Goal: Information Seeking & Learning: Learn about a topic

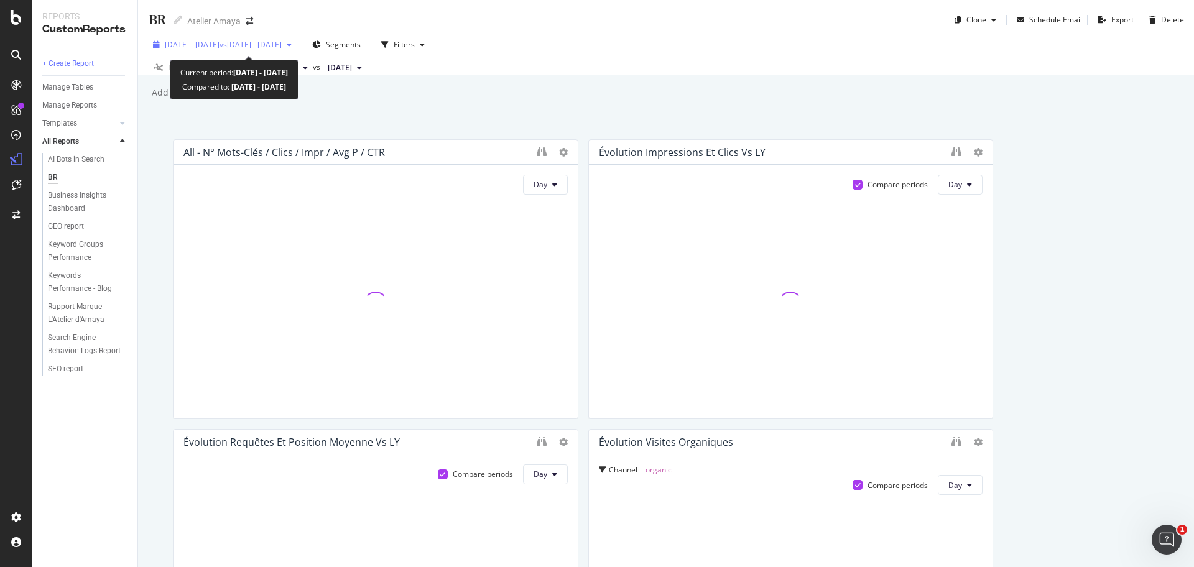
click at [233, 52] on div "[DATE] - [DATE] vs [DATE] - [DATE]" at bounding box center [222, 44] width 149 height 19
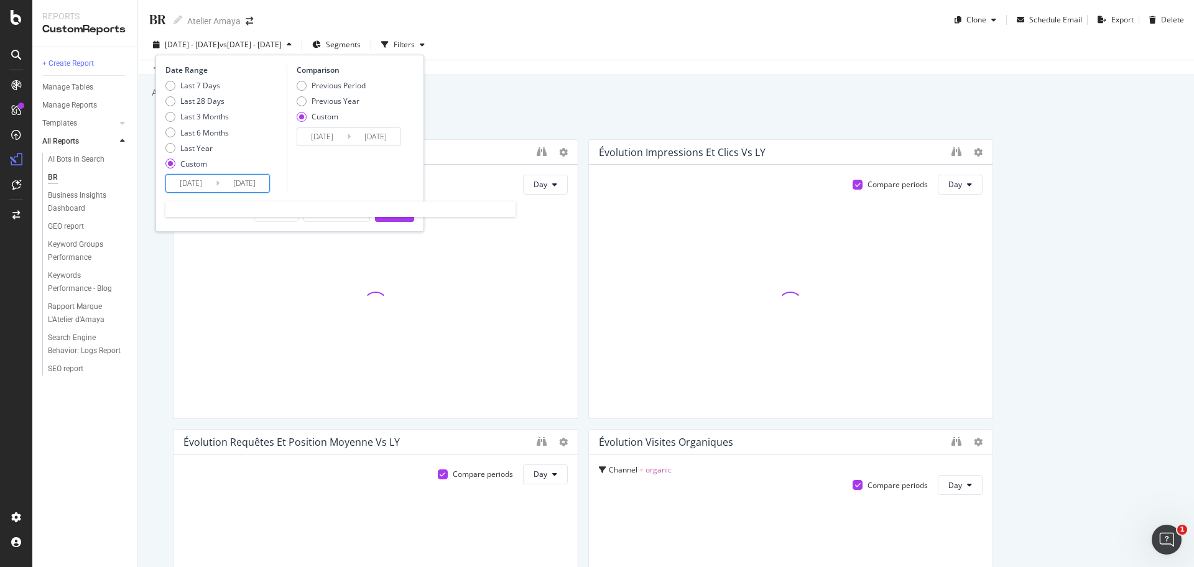
click at [190, 180] on input "[DATE]" at bounding box center [191, 183] width 50 height 17
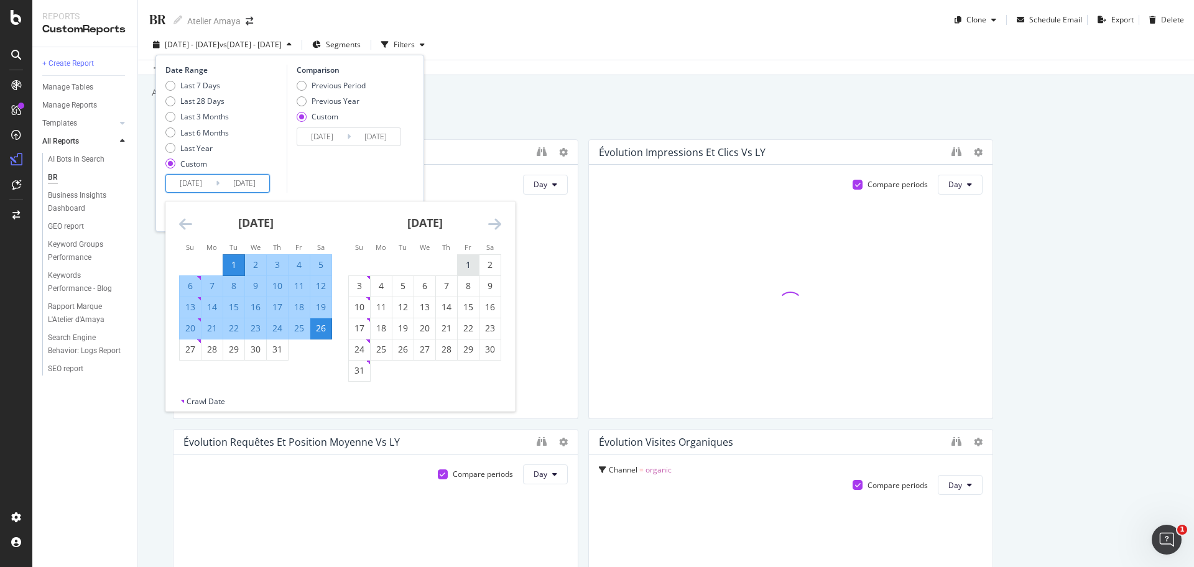
click at [470, 267] on div "1" at bounding box center [468, 265] width 21 height 12
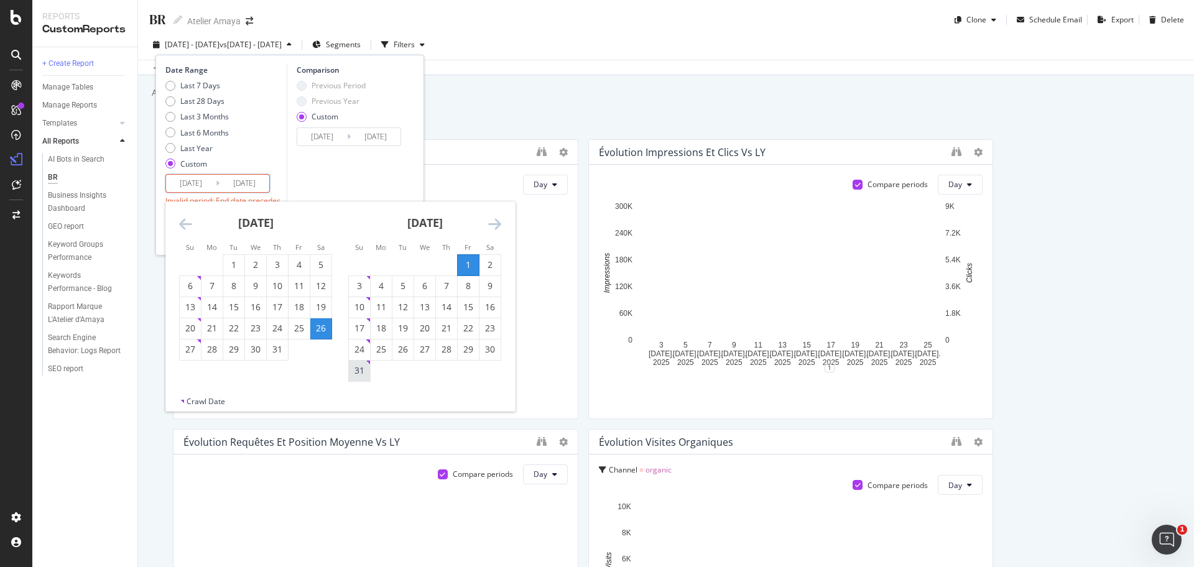
type input "[DATE]"
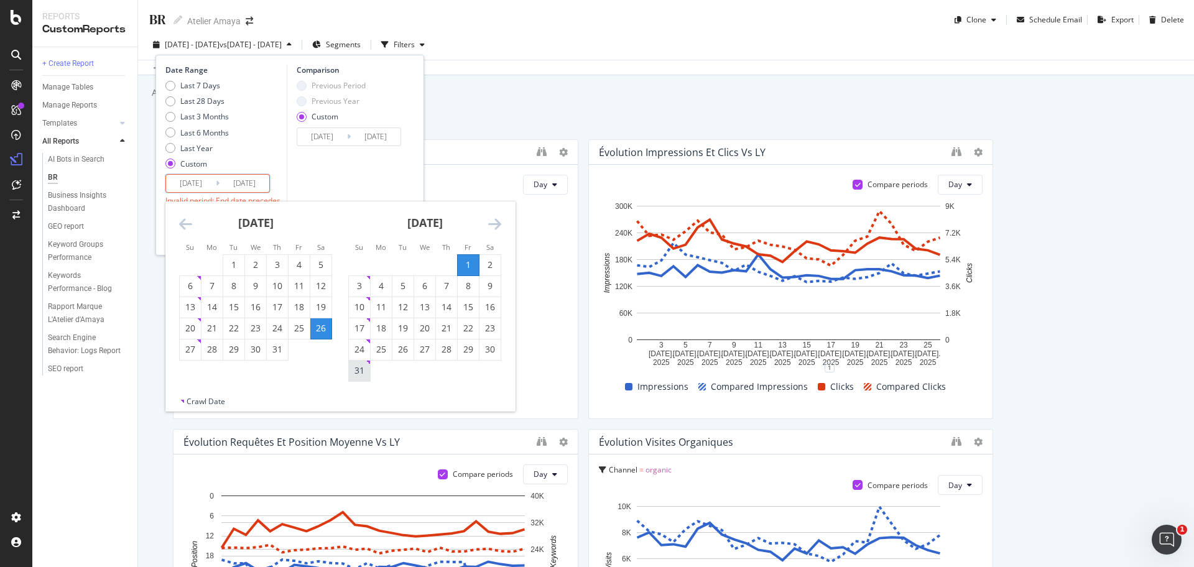
click at [361, 375] on div "31" at bounding box center [359, 371] width 21 height 12
type input "[DATE]"
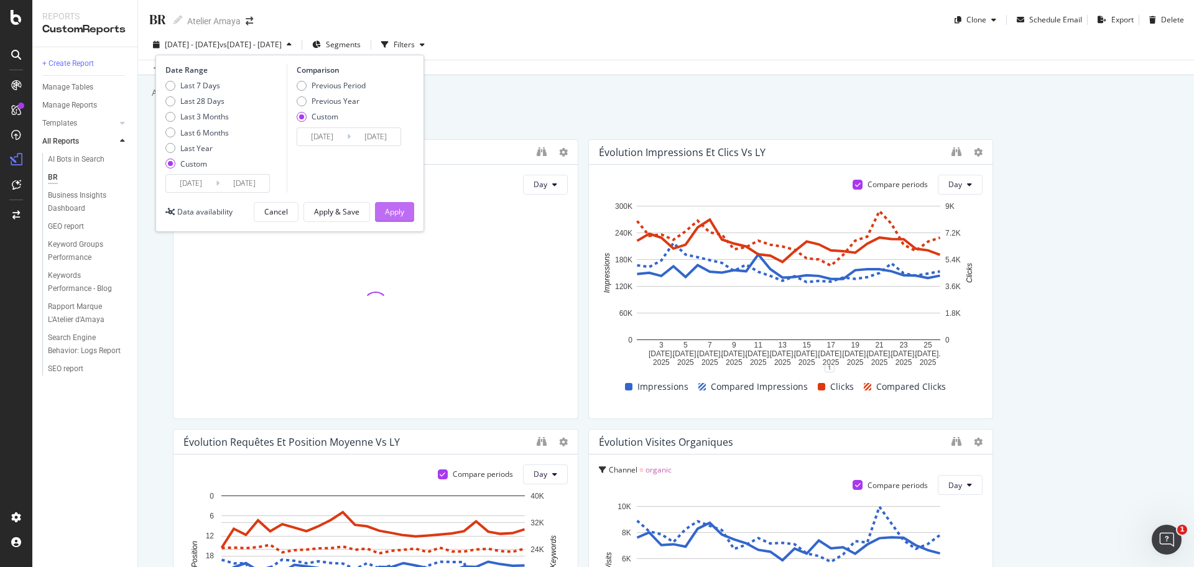
click at [393, 207] on div "Apply" at bounding box center [394, 212] width 19 height 11
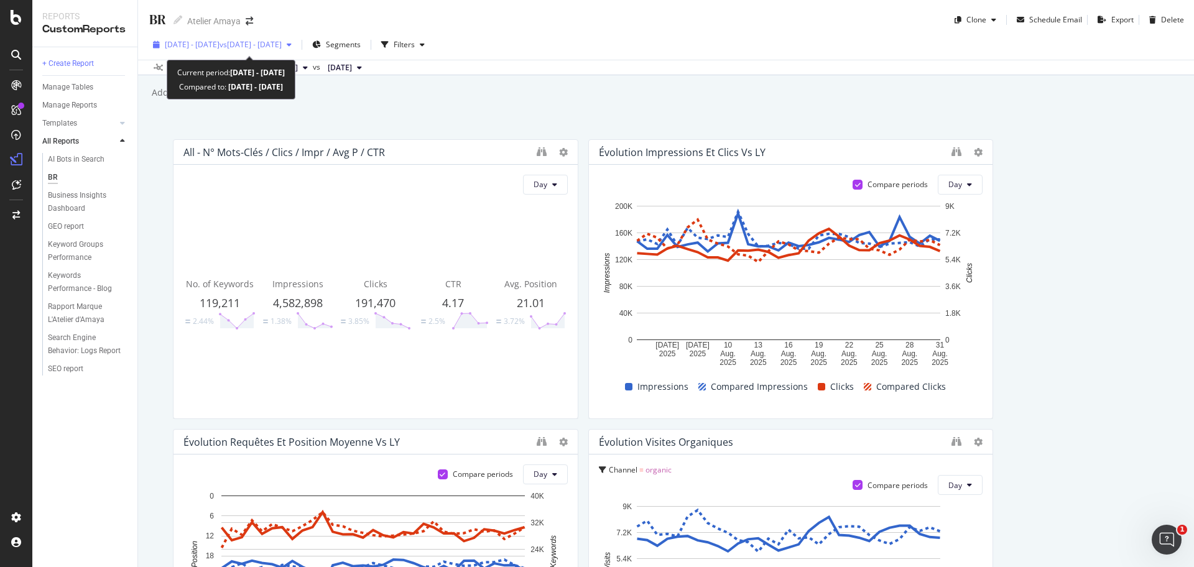
click at [282, 46] on span "vs [DATE] - [DATE]" at bounding box center [251, 44] width 62 height 11
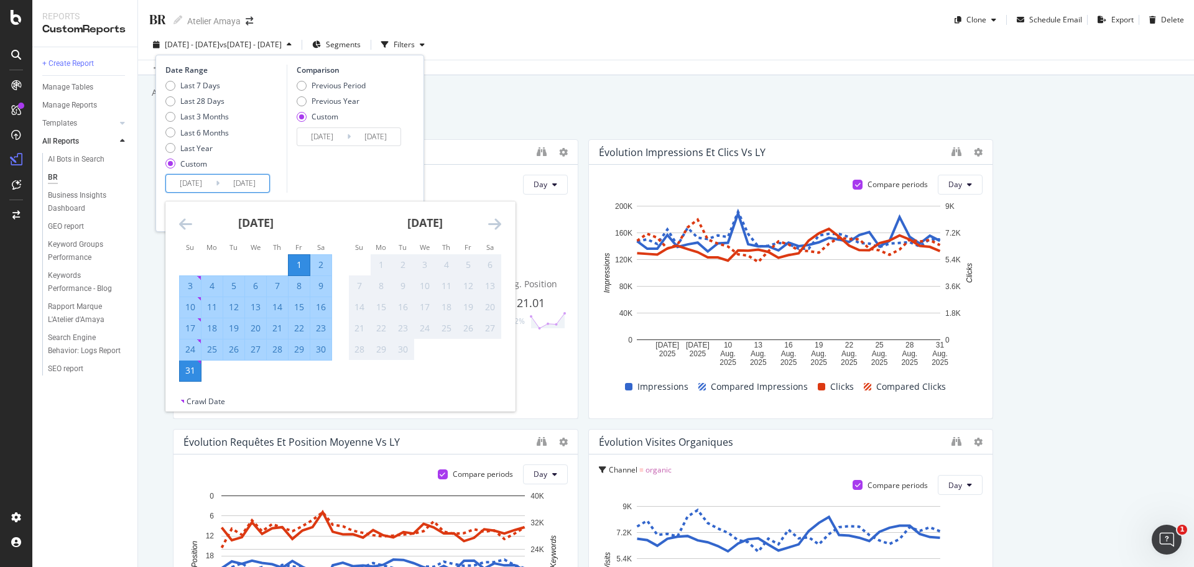
click at [188, 191] on input "[DATE]" at bounding box center [191, 183] width 50 height 17
click at [338, 100] on div "Previous Year" at bounding box center [336, 101] width 48 height 11
type input "[DATE]"
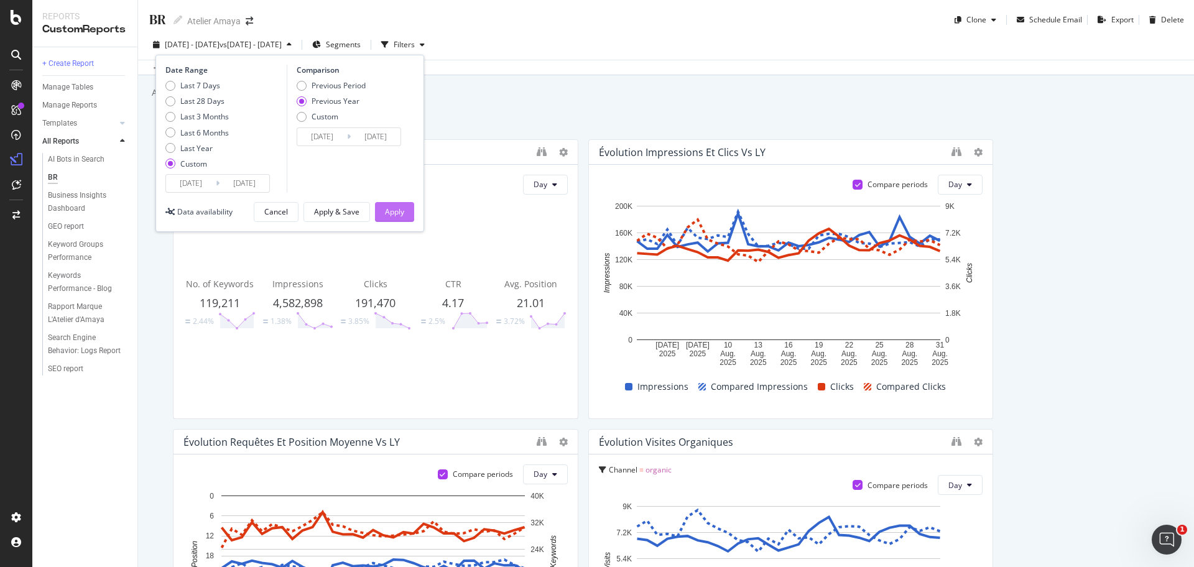
click at [398, 216] on div "Apply" at bounding box center [394, 212] width 19 height 11
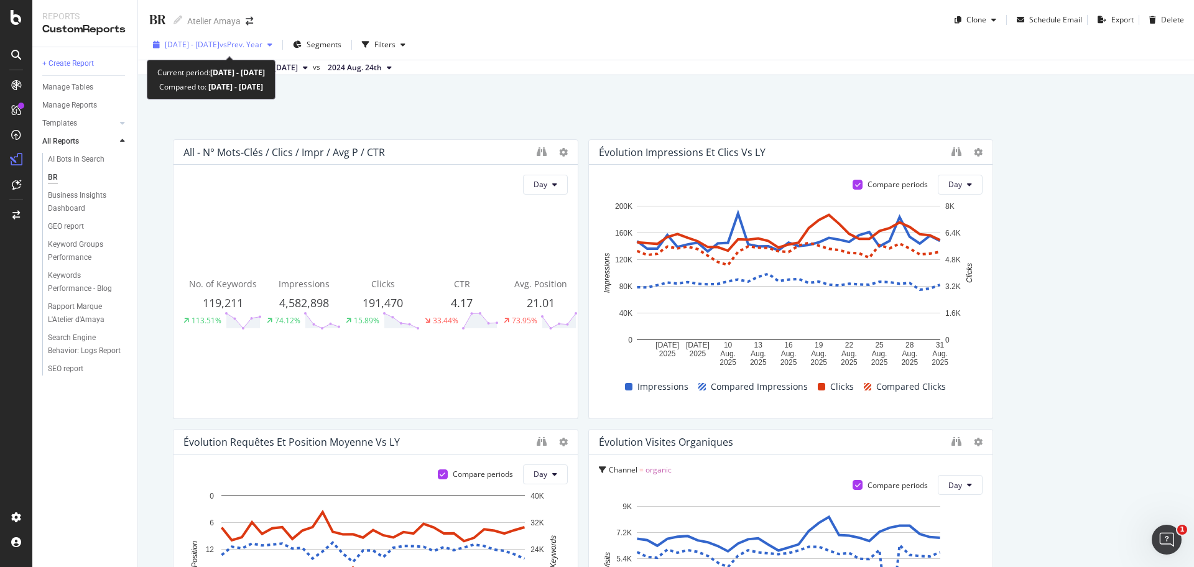
click at [263, 45] on span "vs Prev. Year" at bounding box center [241, 44] width 43 height 11
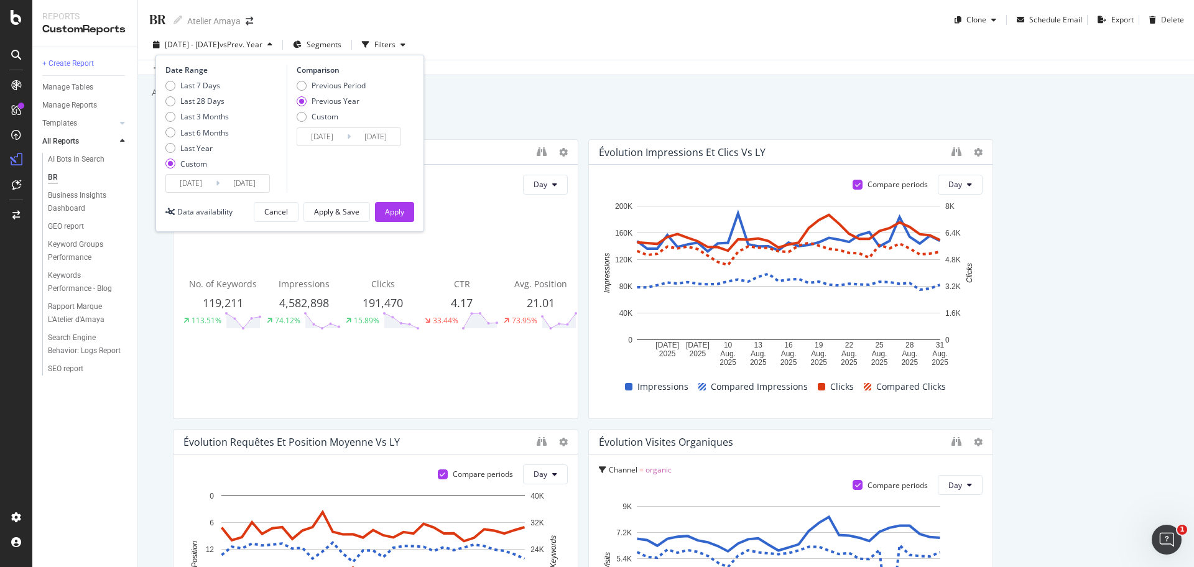
click at [336, 139] on input "[DATE]" at bounding box center [322, 136] width 50 height 17
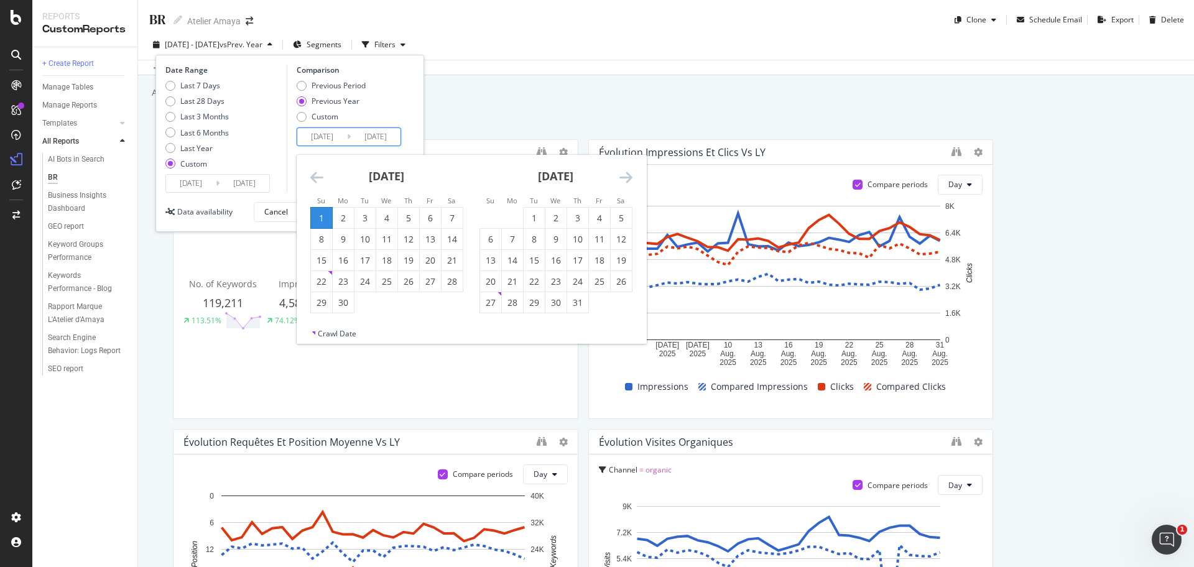
click at [320, 180] on icon "Move backward to switch to the previous month." at bounding box center [316, 177] width 13 height 15
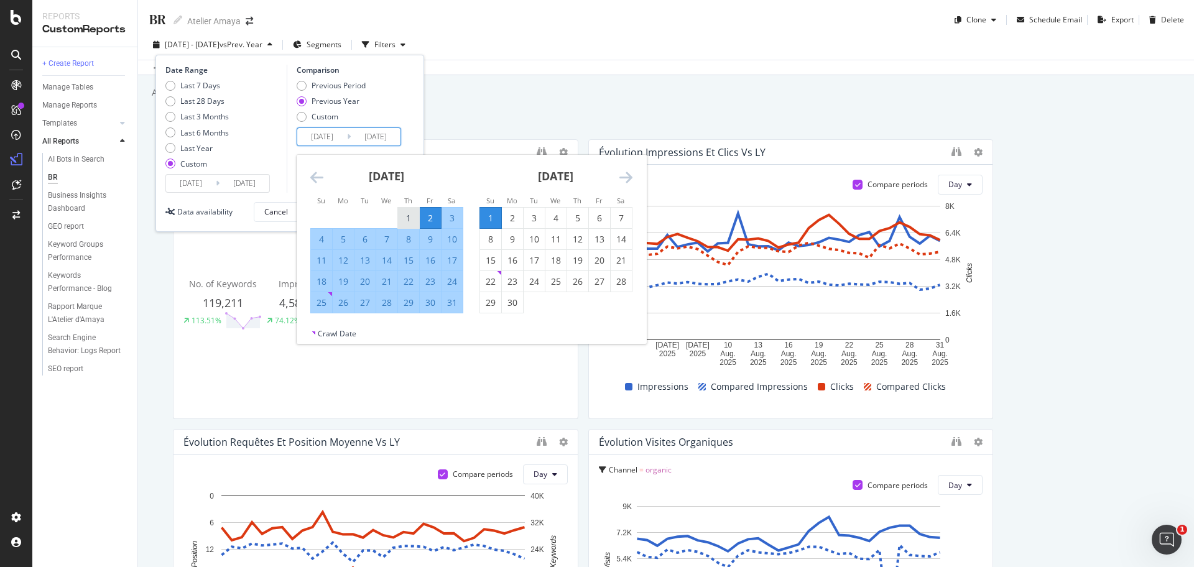
click at [406, 214] on div "1" at bounding box center [408, 218] width 21 height 12
type input "[DATE]"
click at [449, 305] on div "31" at bounding box center [452, 303] width 21 height 12
type input "[DATE]"
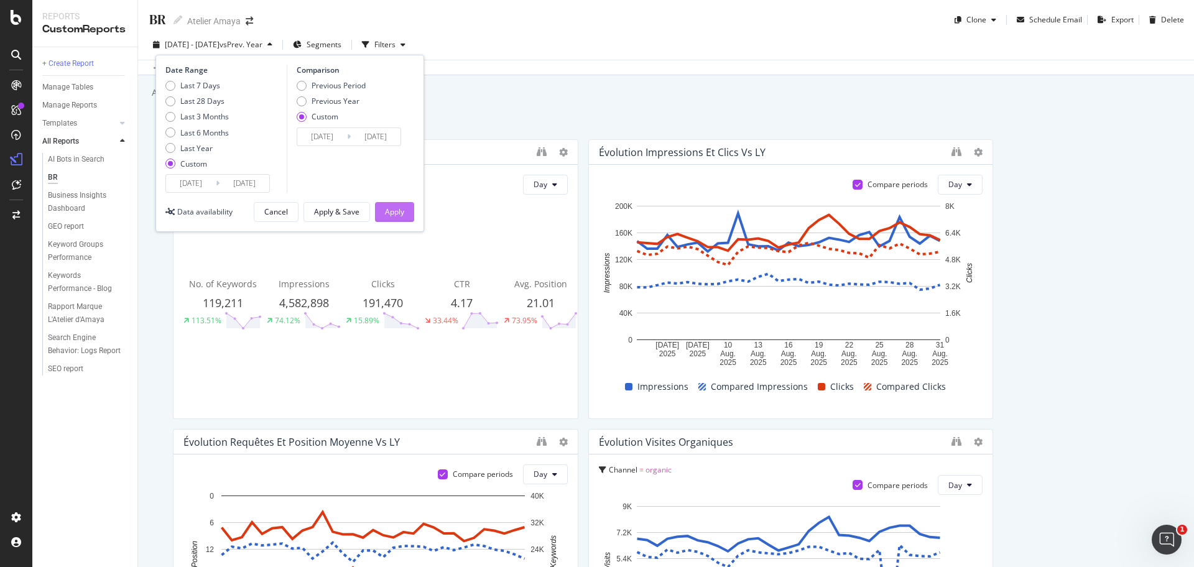
click at [397, 220] on div "Apply" at bounding box center [394, 212] width 19 height 19
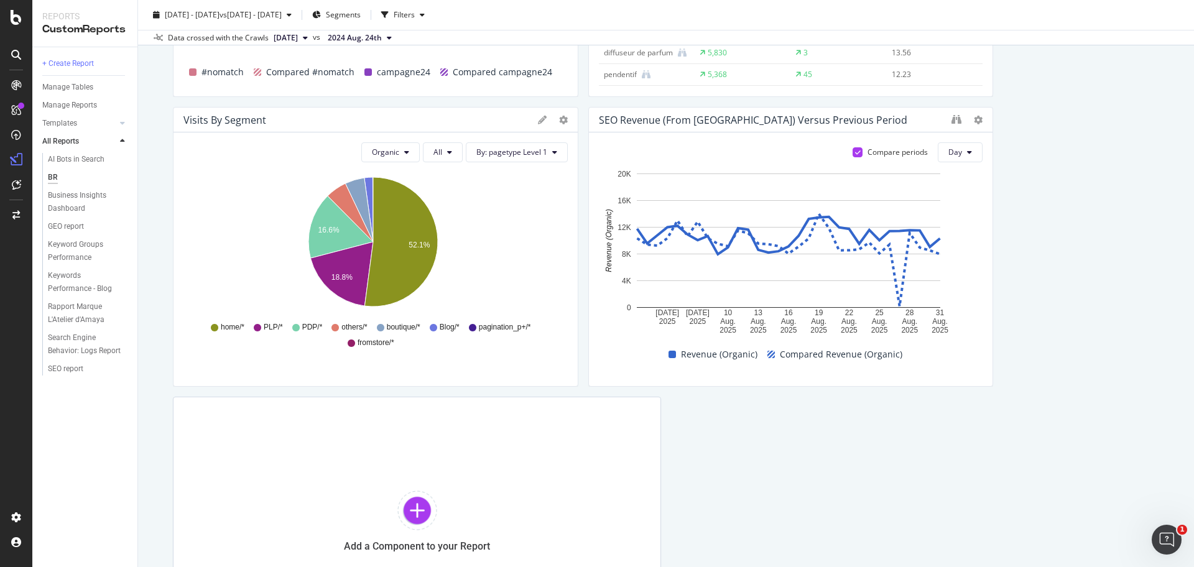
scroll to position [2177, 0]
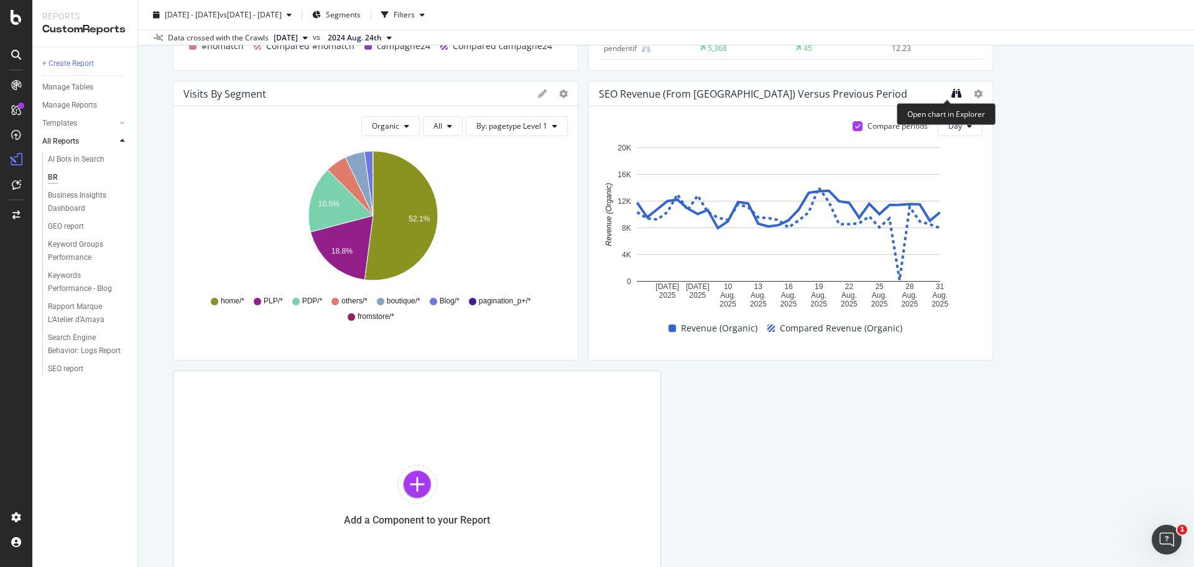
click at [952, 95] on icon "binoculars" at bounding box center [957, 93] width 10 height 10
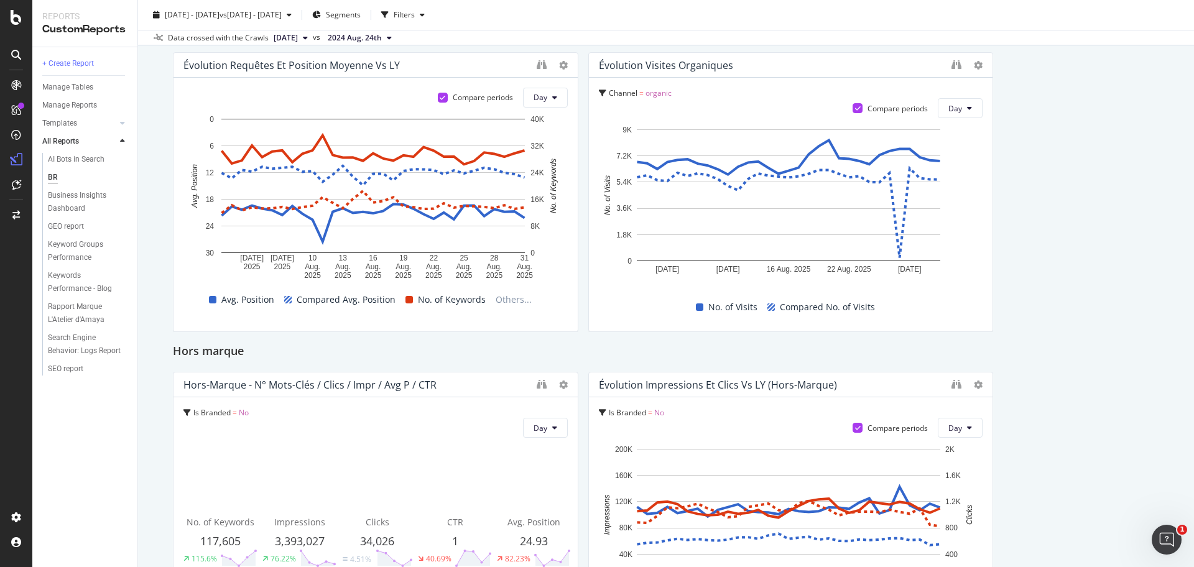
scroll to position [389, 0]
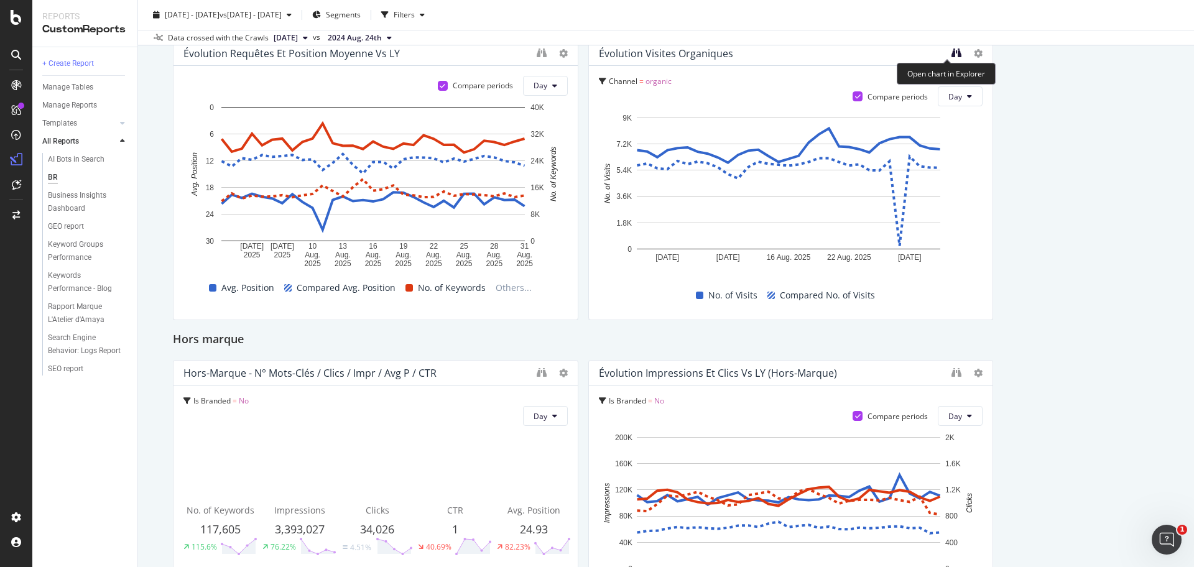
click at [952, 54] on icon "binoculars" at bounding box center [957, 53] width 10 height 10
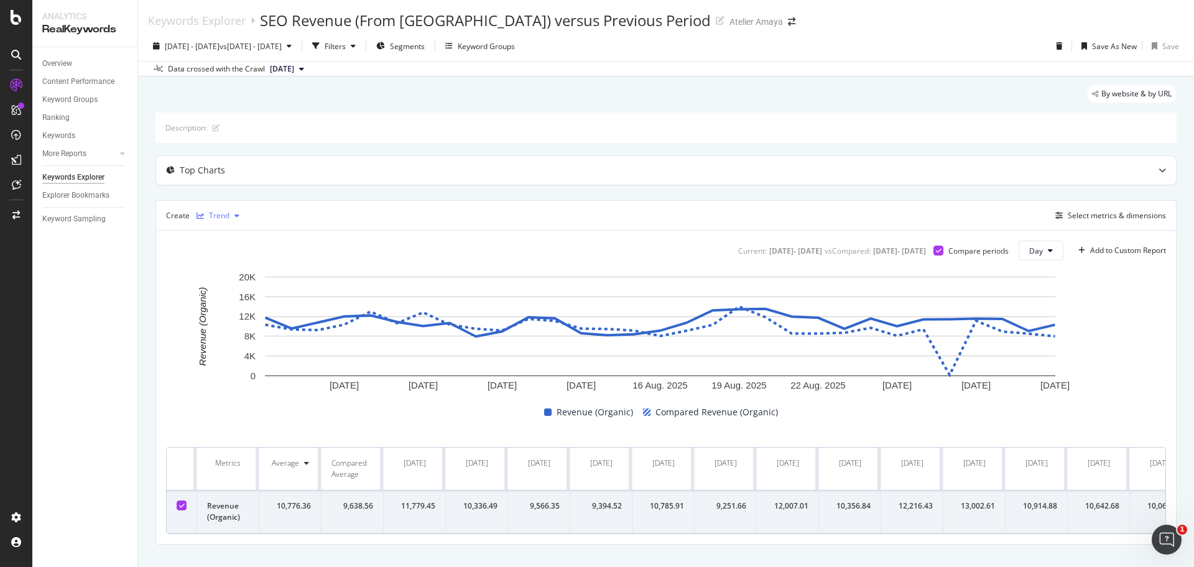
click at [225, 222] on div "Trend" at bounding box center [218, 216] width 53 height 19
click at [227, 338] on div "KPI" at bounding box center [226, 340] width 11 height 11
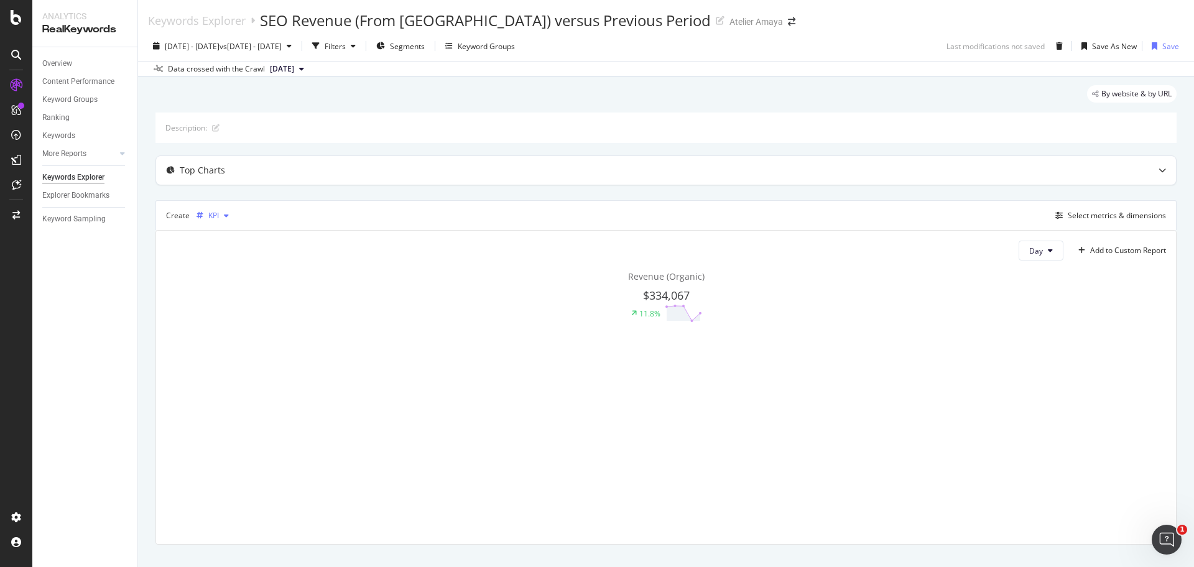
click at [220, 221] on div "KPI" at bounding box center [213, 216] width 42 height 19
click at [246, 259] on div "Trend" at bounding box center [225, 257] width 57 height 16
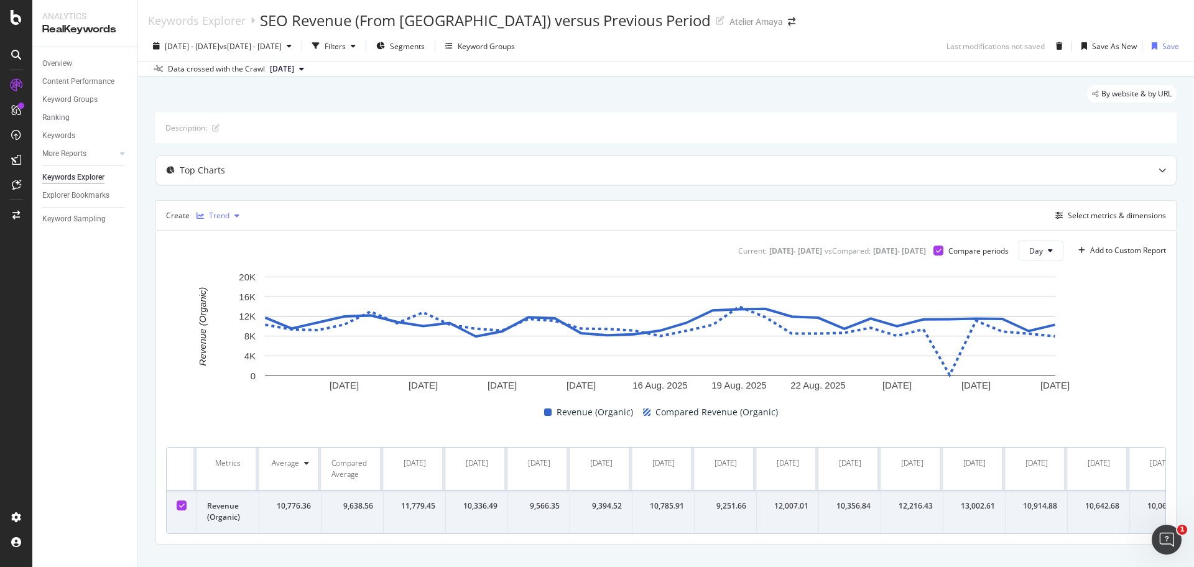
click at [227, 208] on div "Trend" at bounding box center [218, 216] width 53 height 19
click at [233, 339] on div "KPI" at bounding box center [225, 340] width 57 height 16
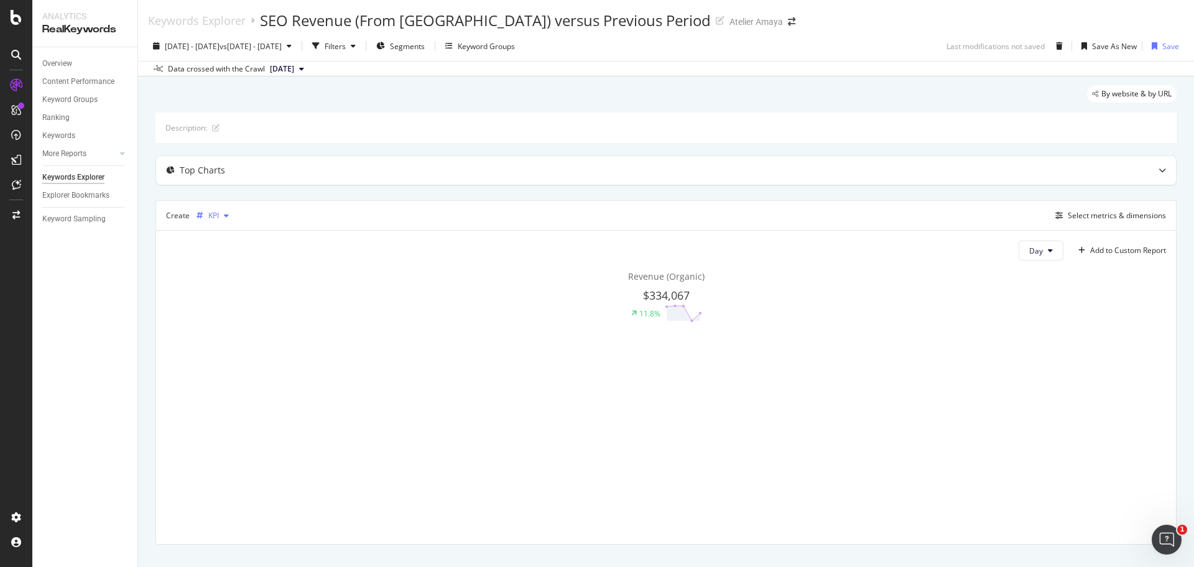
click at [211, 218] on div "KPI" at bounding box center [213, 215] width 11 height 7
click at [232, 255] on div "Trend" at bounding box center [231, 257] width 21 height 11
